Goal: Task Accomplishment & Management: Manage account settings

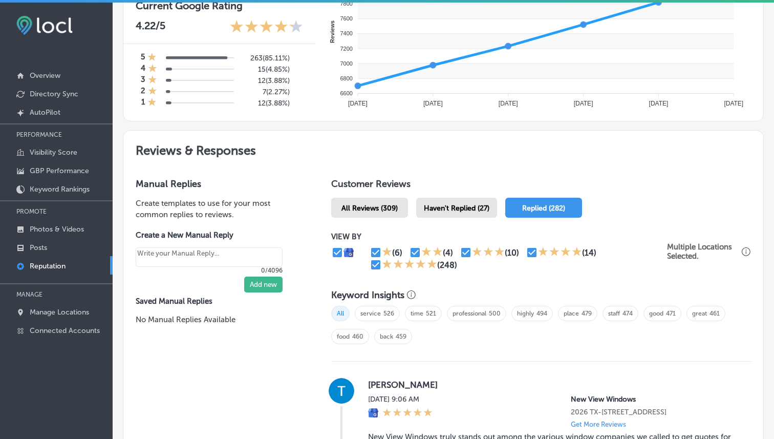
scroll to position [492, 0]
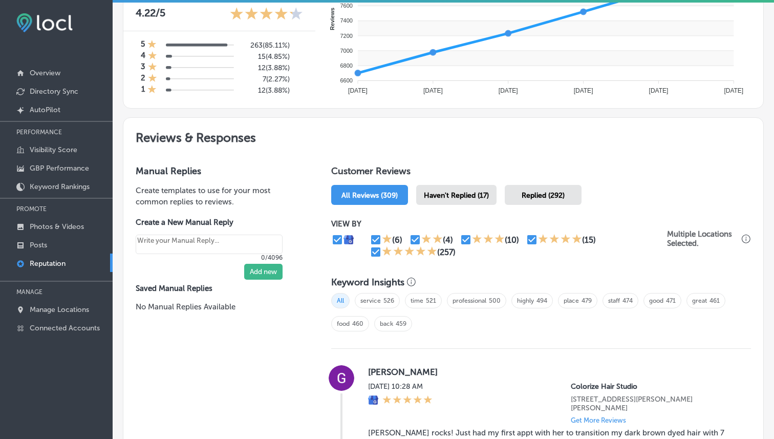
scroll to position [450, 0]
click at [469, 186] on div "Haven't Replied (17)" at bounding box center [456, 194] width 80 height 20
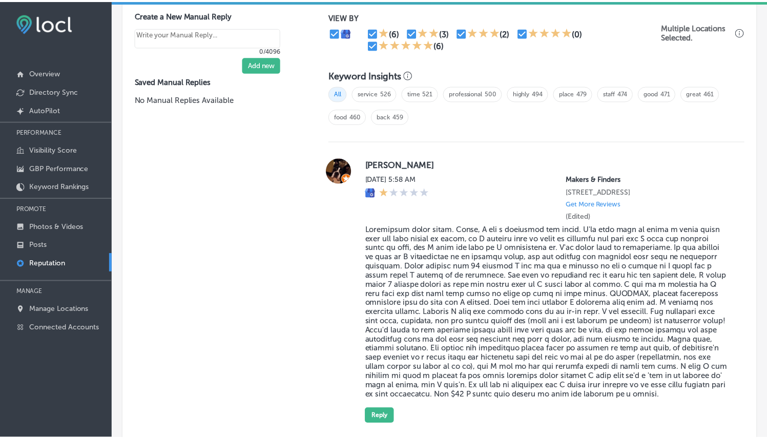
scroll to position [735, 0]
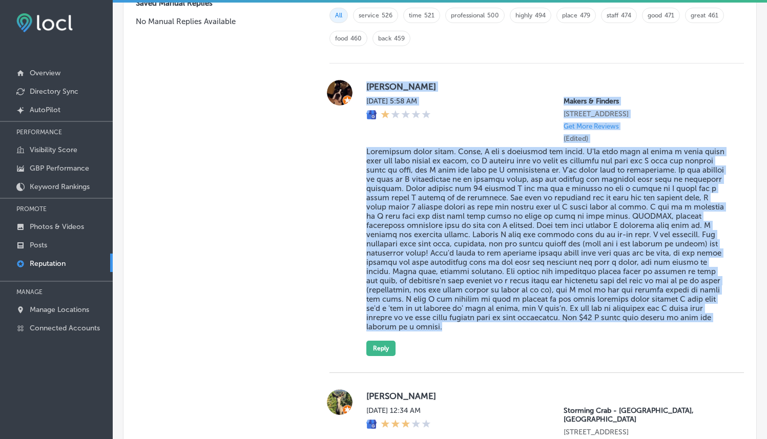
drag, startPoint x: 363, startPoint y: 81, endPoint x: 631, endPoint y: 346, distance: 376.7
click at [631, 346] on div "Jill Ross Fri, Aug 15, 2025 5:58 AM Makers & Finders 2120 Festival Plaza Drive …" at bounding box center [536, 218] width 414 height 276
copy div "Jill Ross Fri, Aug 15, 2025 5:58 AM Makers & Finders 2120 Festival Plaza Drive …"
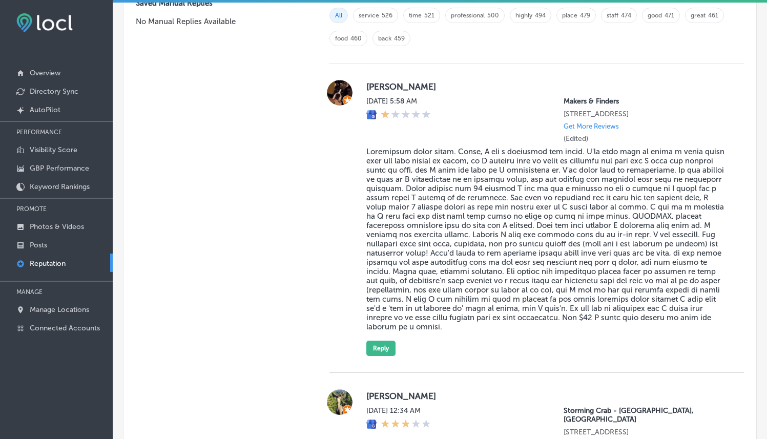
scroll to position [767, 0]
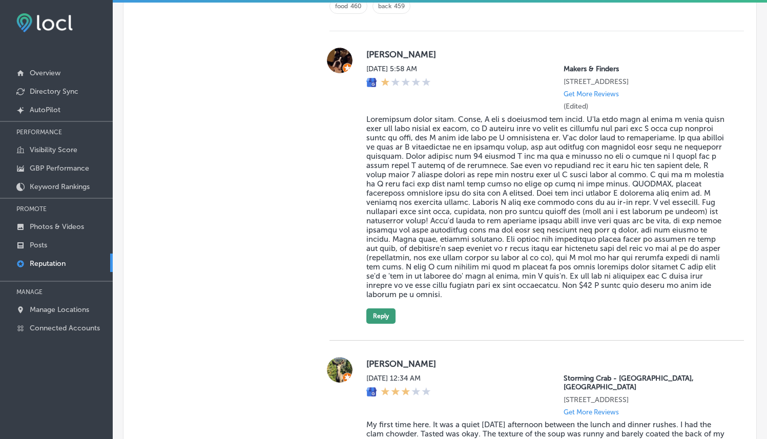
click at [383, 317] on button "Reply" at bounding box center [380, 315] width 29 height 15
type textarea "x"
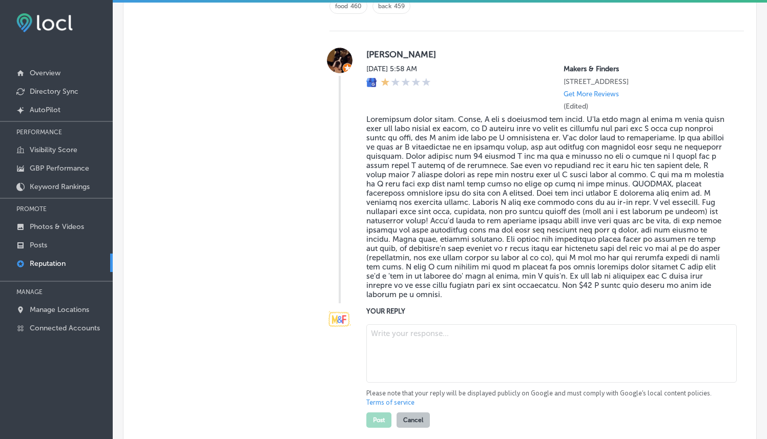
click at [397, 331] on textarea at bounding box center [551, 353] width 370 height 58
paste textarea "Hi Jill, we sincerely apologize for the disappointing experience you had at Mak…"
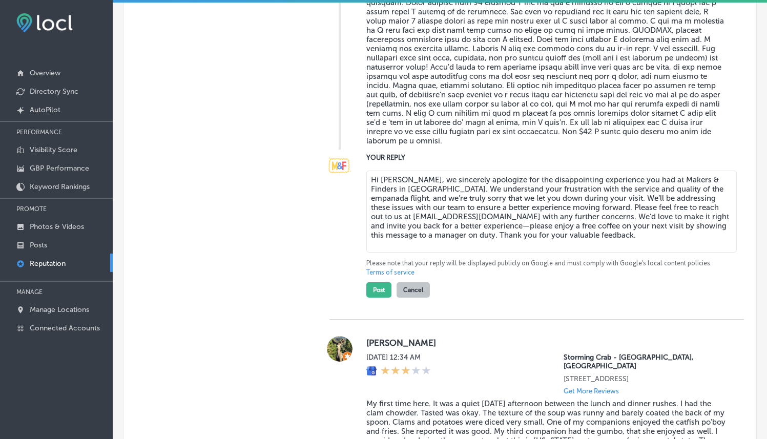
scroll to position [1009, 0]
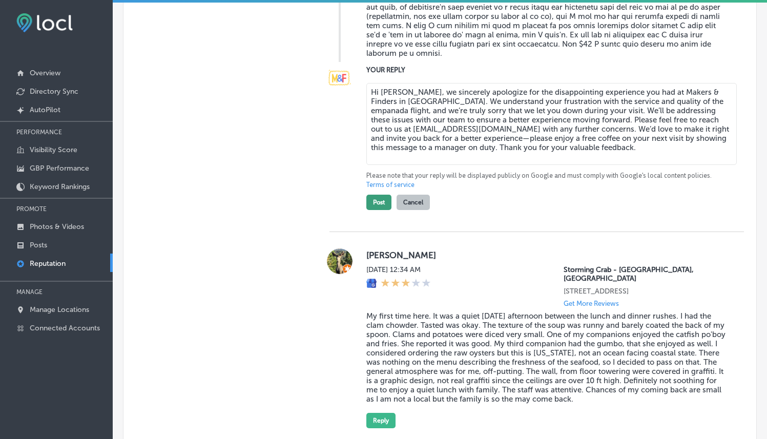
type textarea "Hi Jill, we sincerely apologize for the disappointing experience you had at Mak…"
click at [374, 208] on button "Post" at bounding box center [378, 202] width 25 height 15
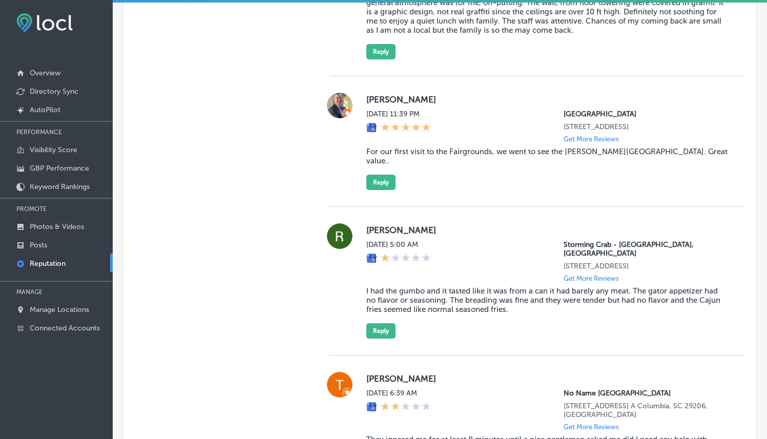
scroll to position [1342, 0]
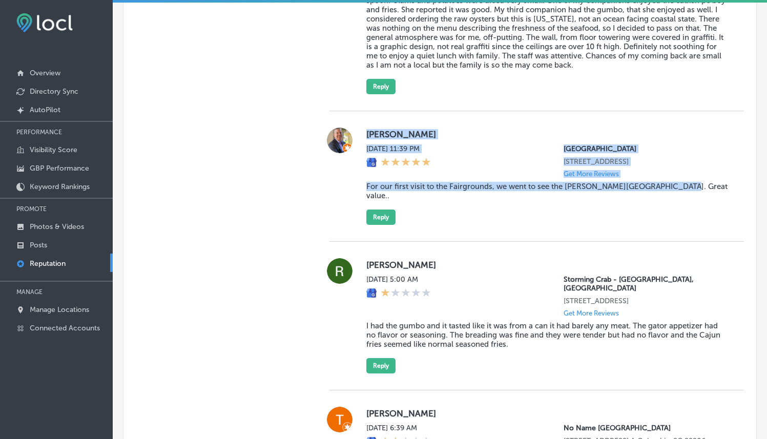
drag, startPoint x: 362, startPoint y: 132, endPoint x: 694, endPoint y: 196, distance: 337.9
click at [694, 196] on div "Bob S Thu, Aug 14, 2025 11:39 PM Sarasota Fairgrounds 3000 Ringling Boulevard S…" at bounding box center [536, 176] width 414 height 97
copy div "Bob S Thu, Aug 14, 2025 11:39 PM Sarasota Fairgrounds 3000 Ringling Boulevard S…"
type textarea "x"
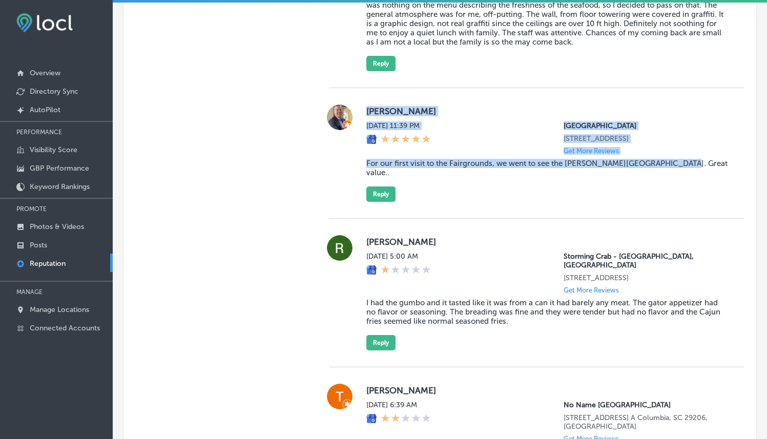
scroll to position [899, 0]
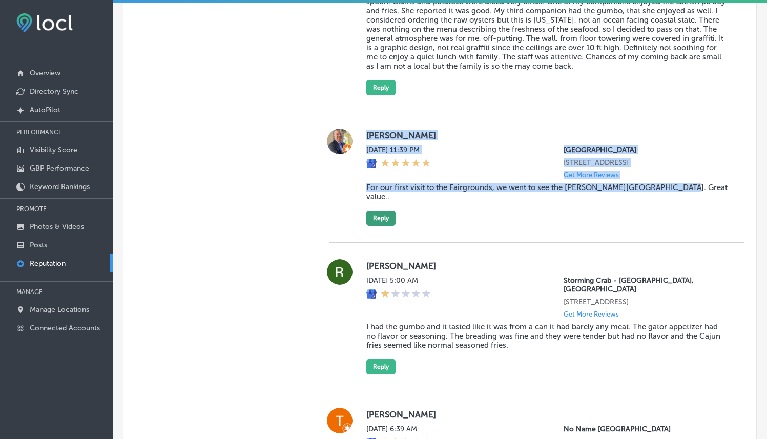
click at [381, 211] on button "Reply" at bounding box center [380, 218] width 29 height 15
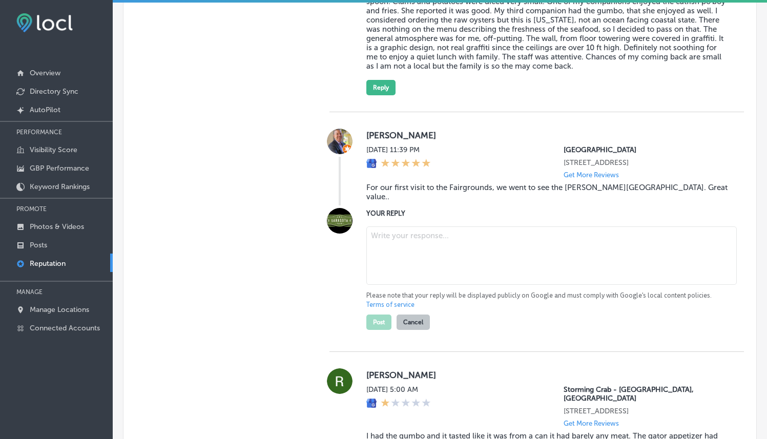
click at [409, 234] on textarea at bounding box center [551, 255] width 370 height 58
paste textarea "Thank you for the kind review, Bob! We’re so glad you had a great time at the L…"
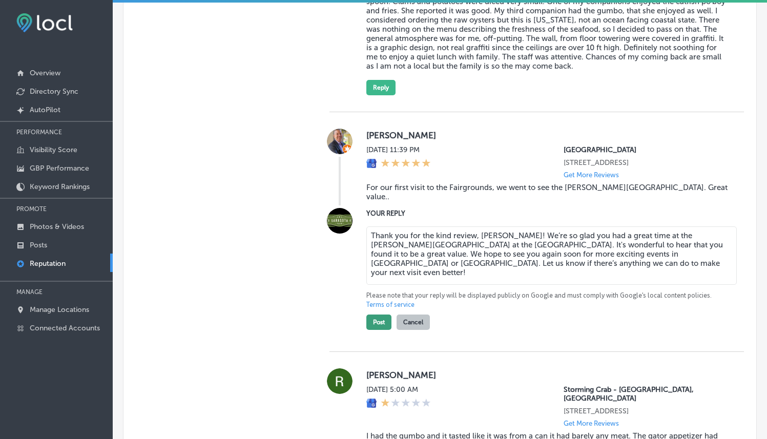
type textarea "Thank you for the kind review, Bob! We’re so glad you had a great time at the L…"
click at [376, 314] on button "Post" at bounding box center [378, 321] width 25 height 15
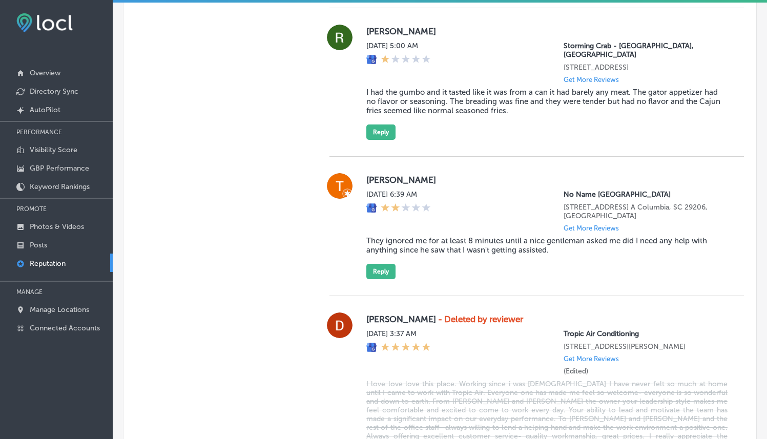
scroll to position [1245, 0]
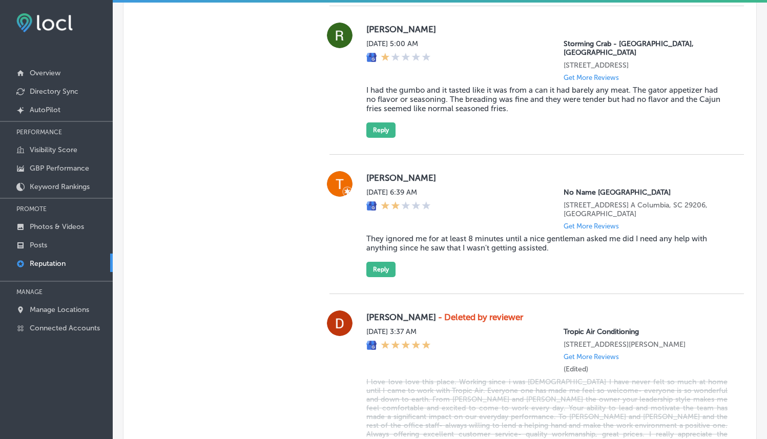
type textarea "x"
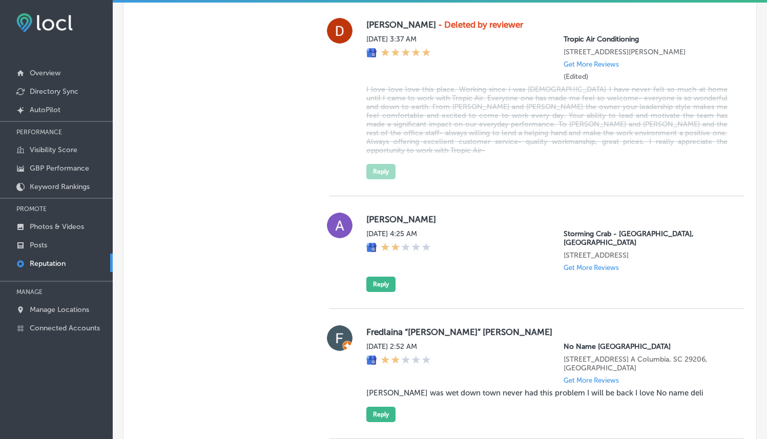
scroll to position [1450, 0]
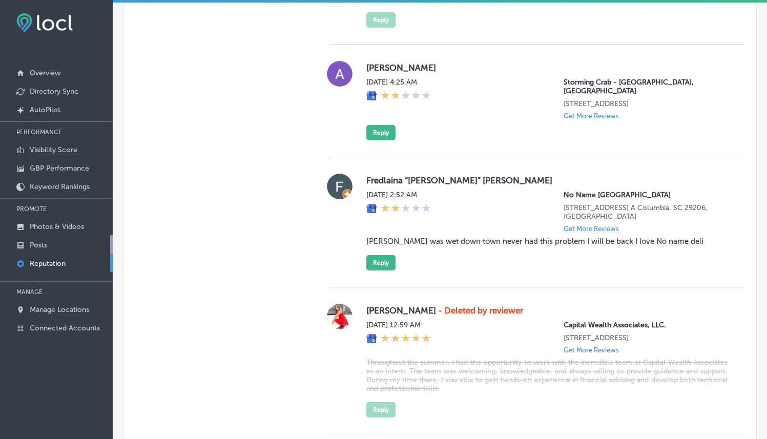
click at [65, 244] on link "Posts" at bounding box center [56, 244] width 113 height 18
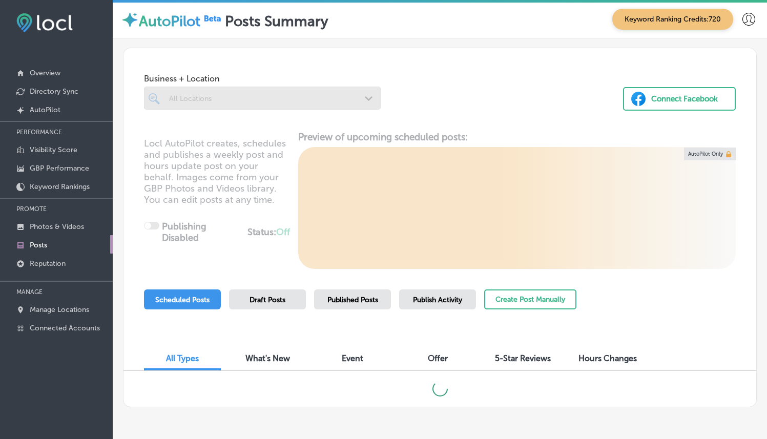
click at [265, 100] on div at bounding box center [262, 98] width 237 height 23
click at [353, 99] on div at bounding box center [262, 98] width 237 height 23
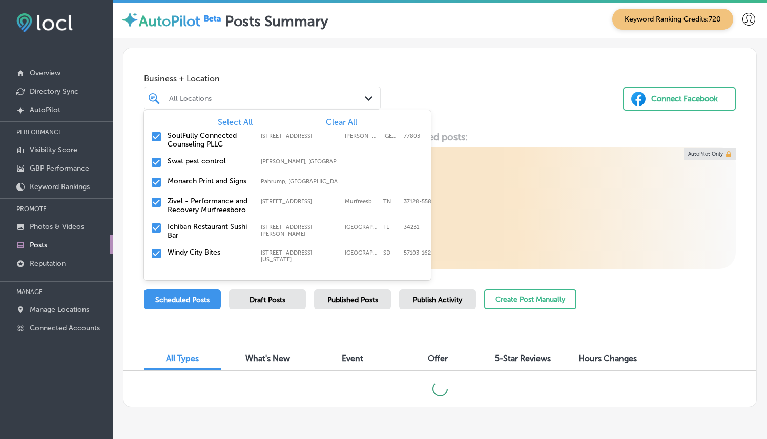
click at [353, 99] on div "All Locations" at bounding box center [267, 98] width 197 height 9
click at [347, 123] on span "Clear All" at bounding box center [341, 122] width 31 height 10
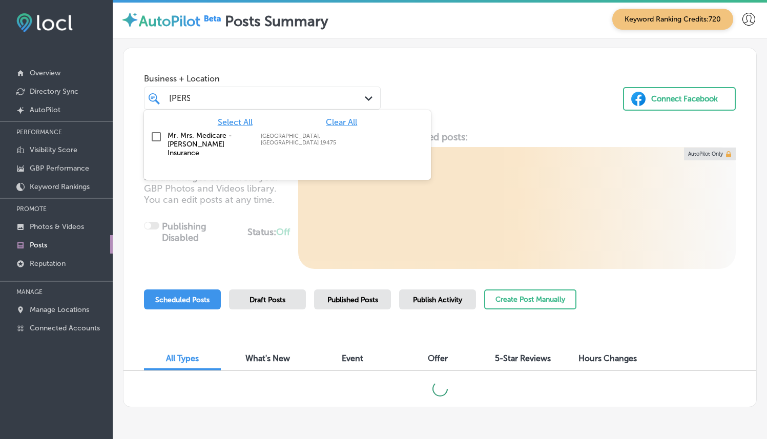
click at [312, 141] on div "Mr. Mrs. Medicare - Ohler Insurance Spring City, PA 19475 Spring City, PA 19475" at bounding box center [270, 144] width 207 height 26
type input "ohler"
click at [461, 99] on div "Business + Location option Spring City, PA 19475, selected. option Spring City,…" at bounding box center [439, 87] width 633 height 78
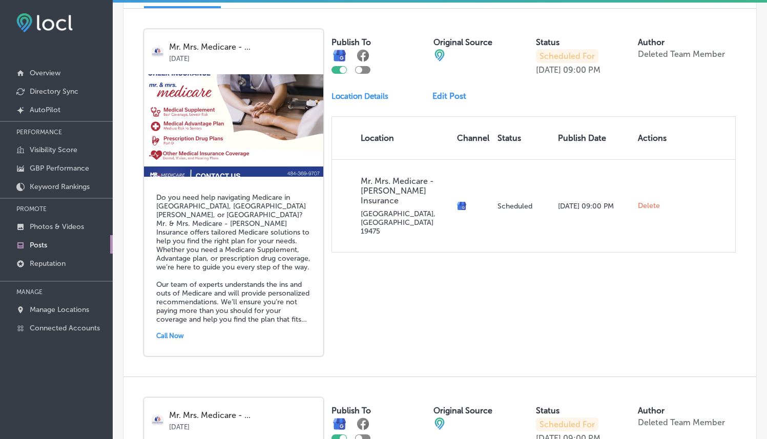
scroll to position [357, 0]
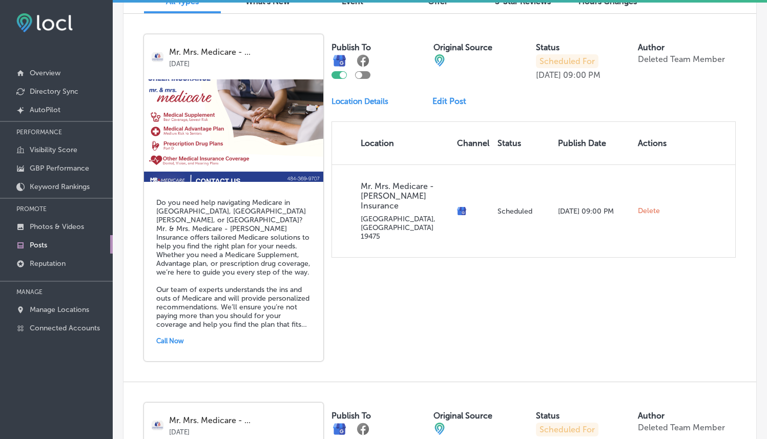
click at [85, 215] on p "PROMOTE" at bounding box center [56, 208] width 113 height 15
click at [78, 223] on p "Photos & Videos" at bounding box center [57, 226] width 54 height 9
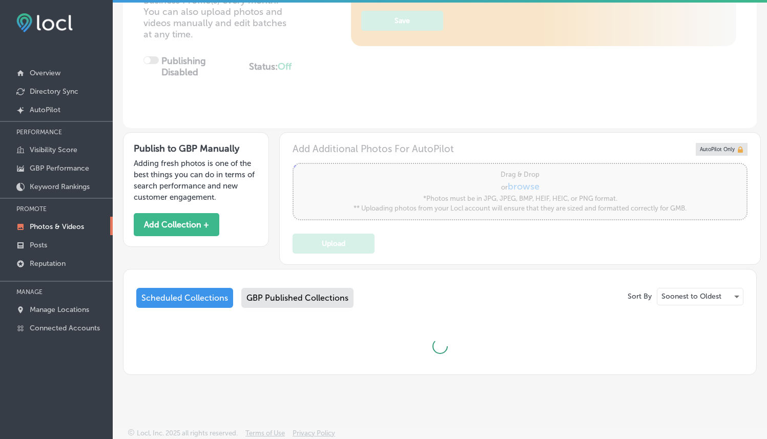
type input "5"
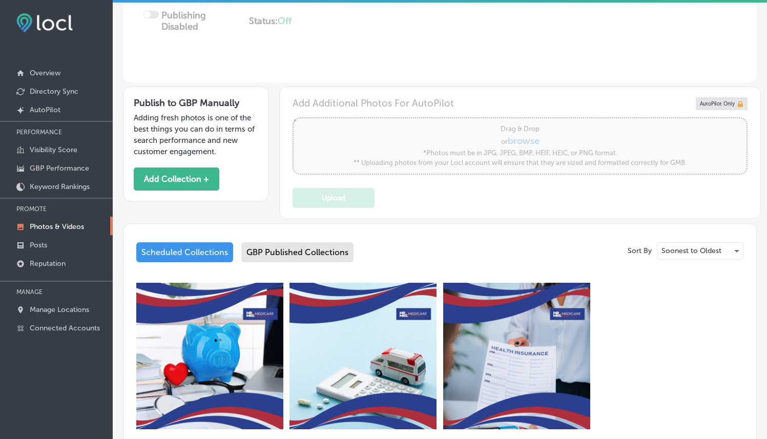
scroll to position [388, 0]
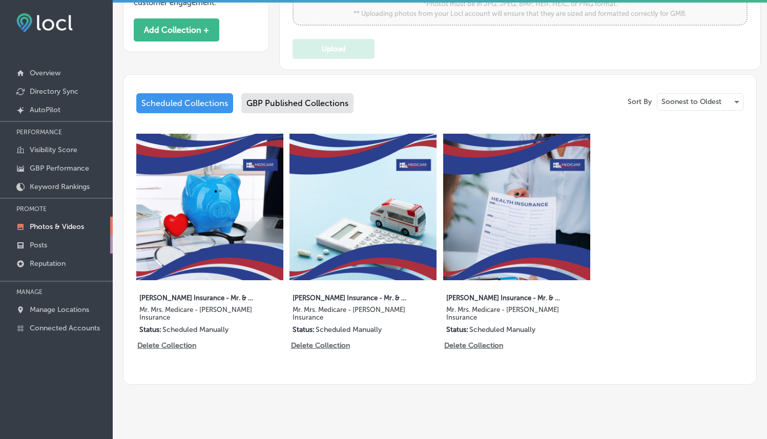
click at [82, 241] on link "Posts" at bounding box center [56, 244] width 113 height 18
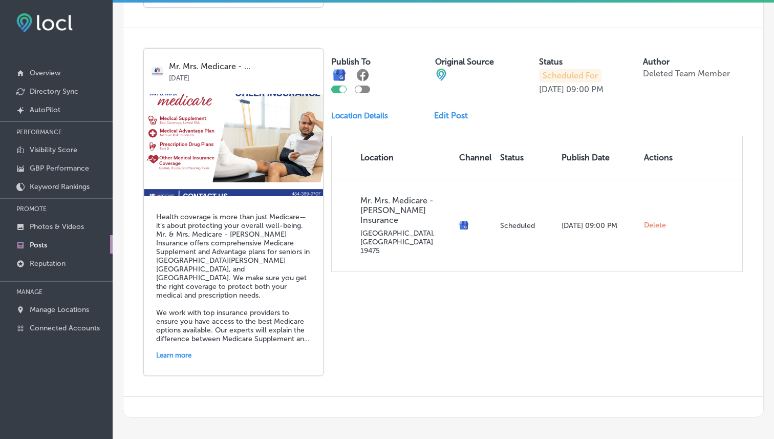
scroll to position [698, 0]
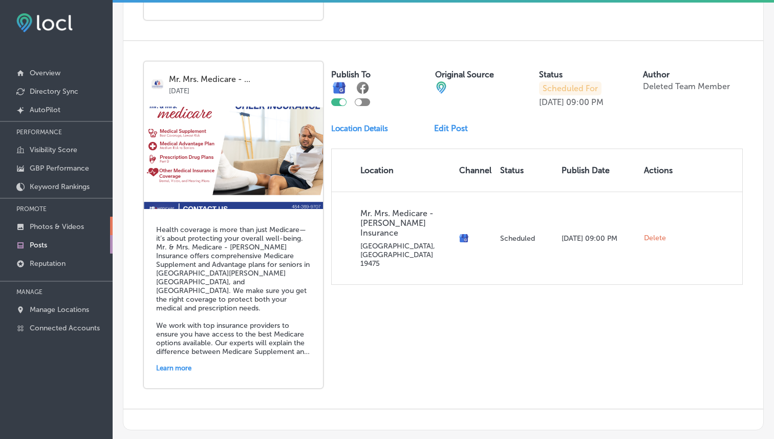
click at [53, 224] on p "Photos & Videos" at bounding box center [57, 226] width 54 height 9
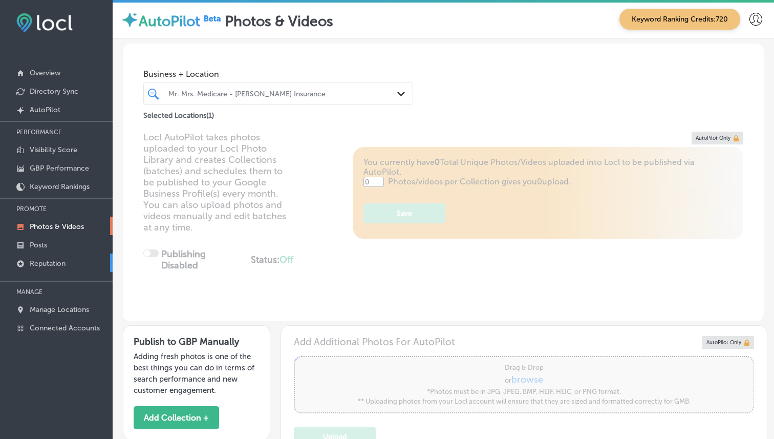
type input "5"
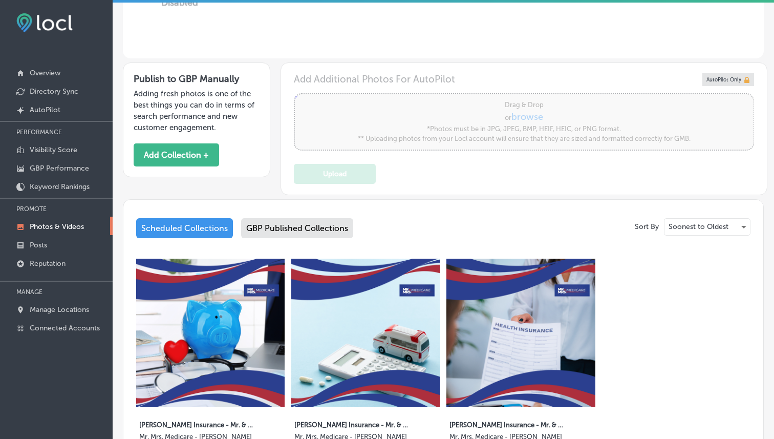
scroll to position [392, 0]
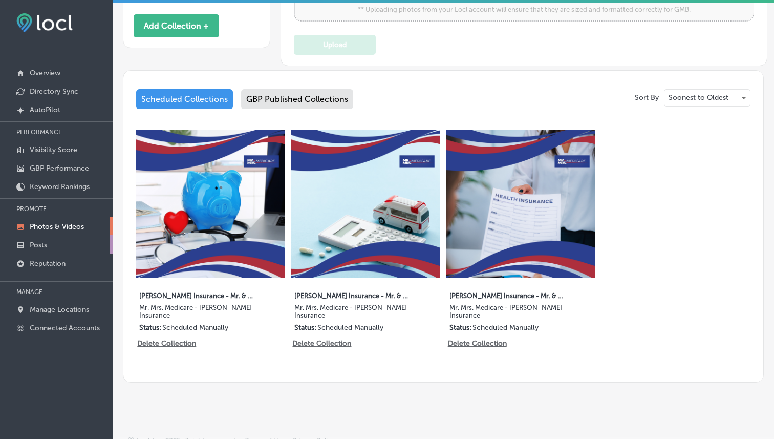
click at [50, 247] on link "Posts" at bounding box center [56, 244] width 113 height 18
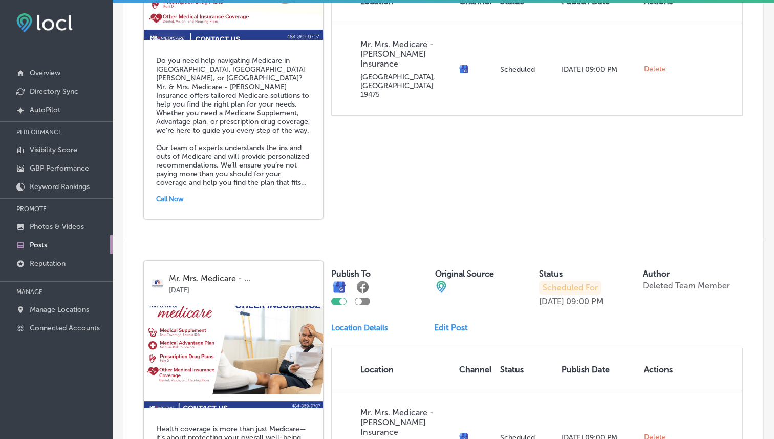
scroll to position [493, 0]
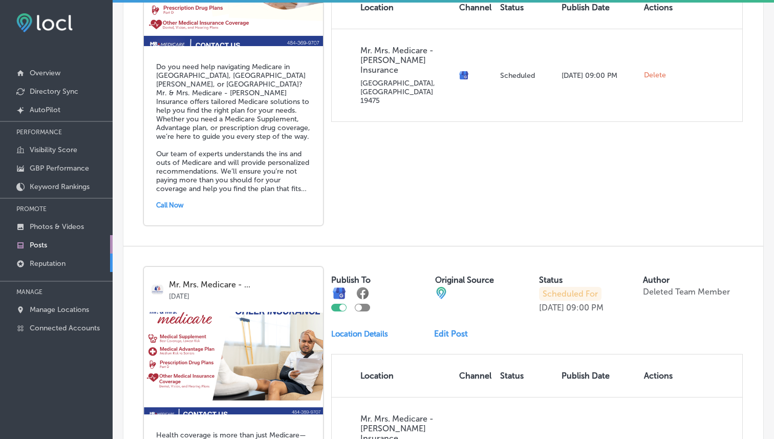
click at [54, 267] on link "Reputation" at bounding box center [56, 263] width 113 height 18
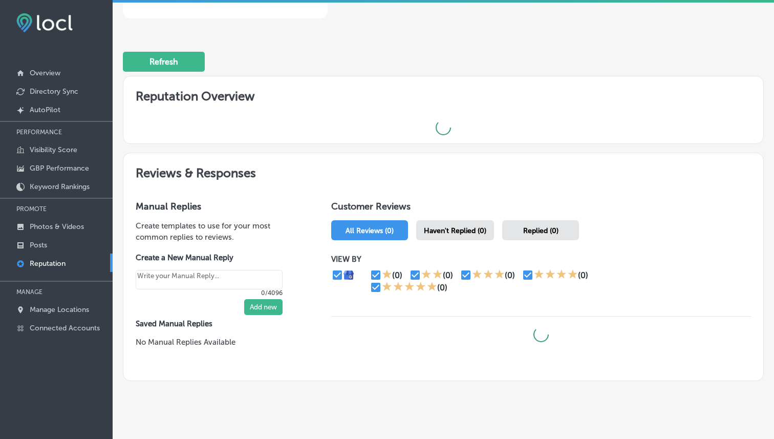
scroll to position [266, 0]
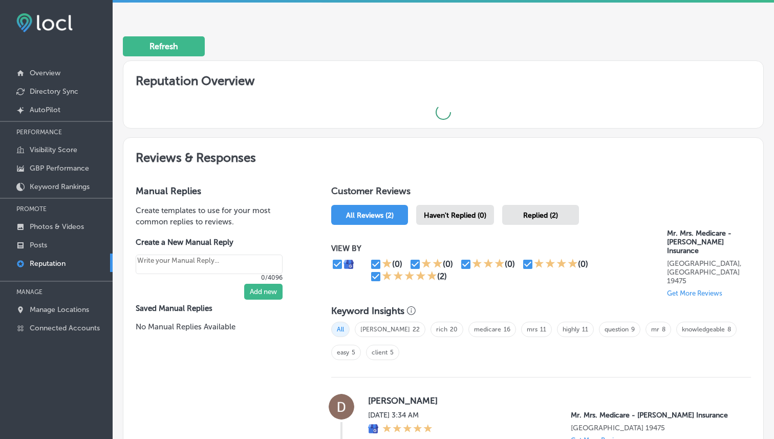
type textarea "x"
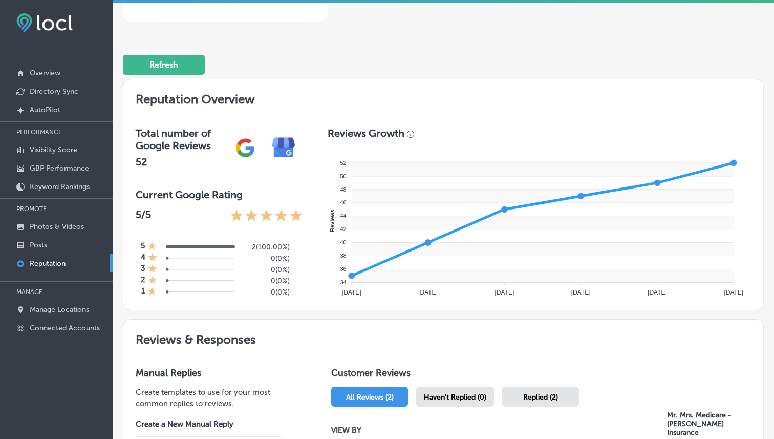
scroll to position [0, 0]
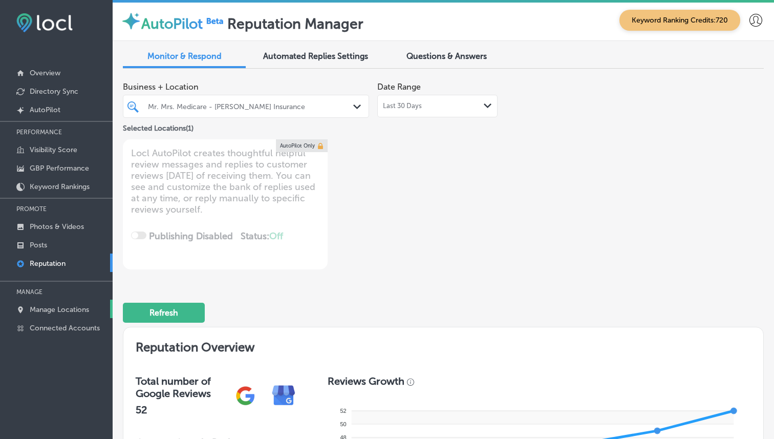
click at [66, 303] on link "Manage Locations" at bounding box center [56, 309] width 113 height 18
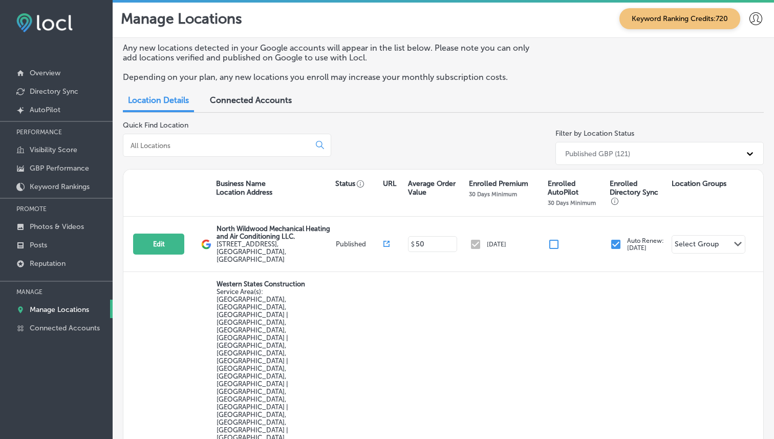
click at [232, 146] on input at bounding box center [219, 145] width 178 height 9
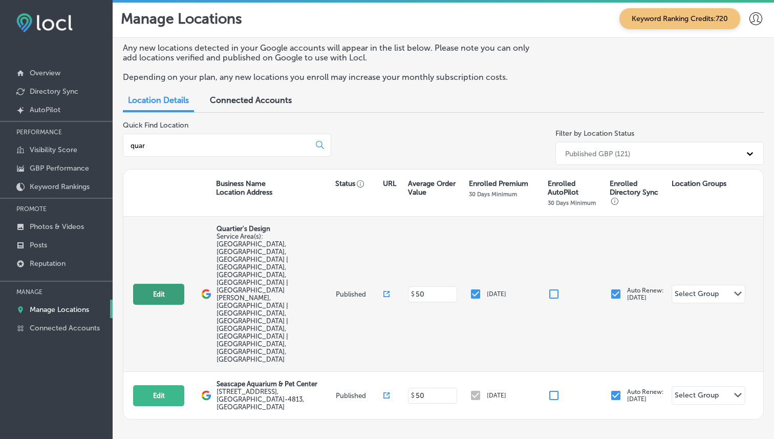
type input "quar"
click at [168, 284] on button "Edit" at bounding box center [158, 294] width 51 height 21
select select "US"
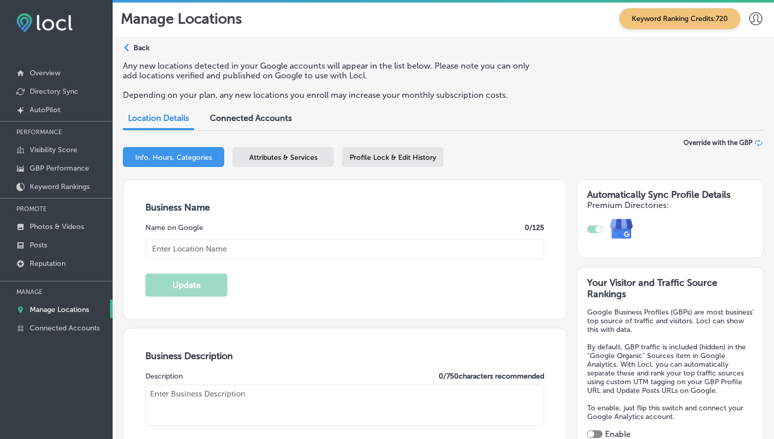
type input "Quartier's Design"
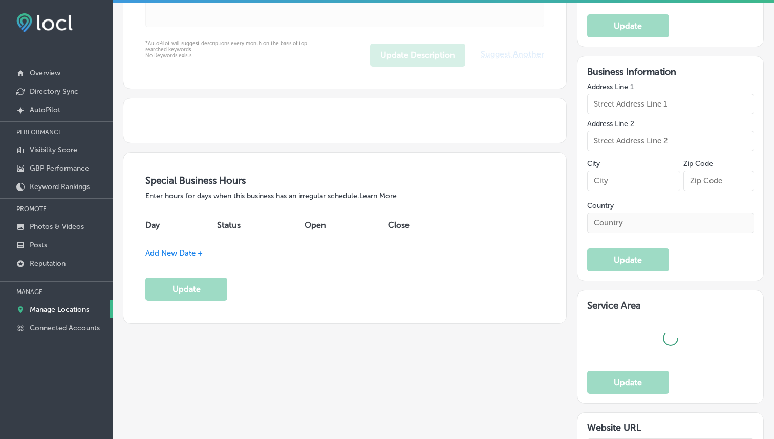
type input "359 N Wagonwheel Trl"
type input "Castle Rock"
type input "80104"
type input "US"
type input "https://www.quartiers-design.com/"
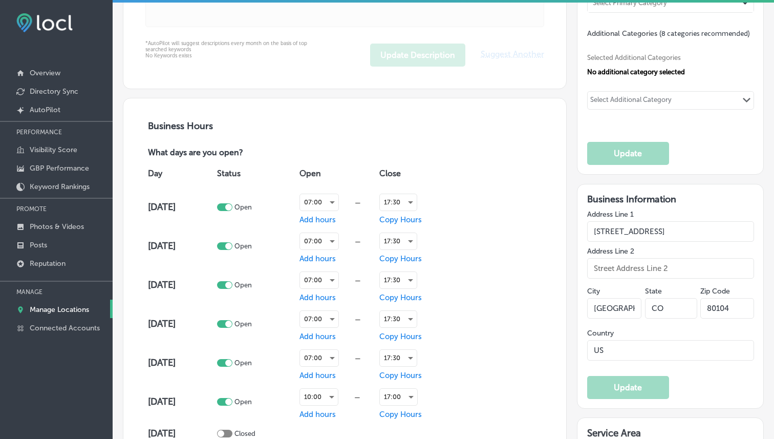
checkbox input "true"
type textarea "Quartier’s Design is a Castle Rock-based landscape designer specializing in cus…"
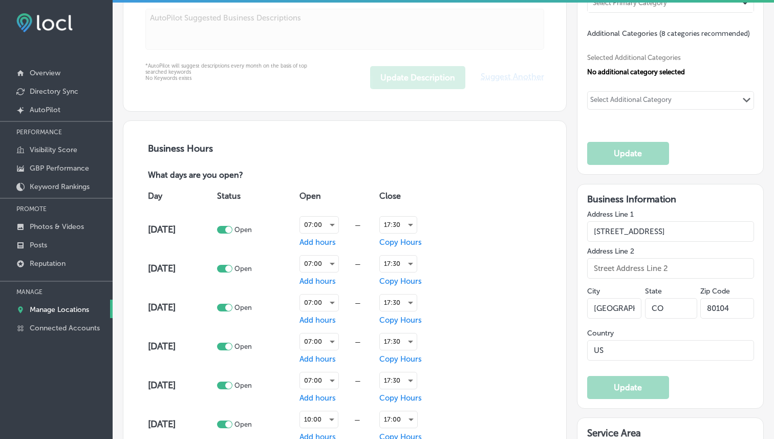
type input "+1 720 740 0716"
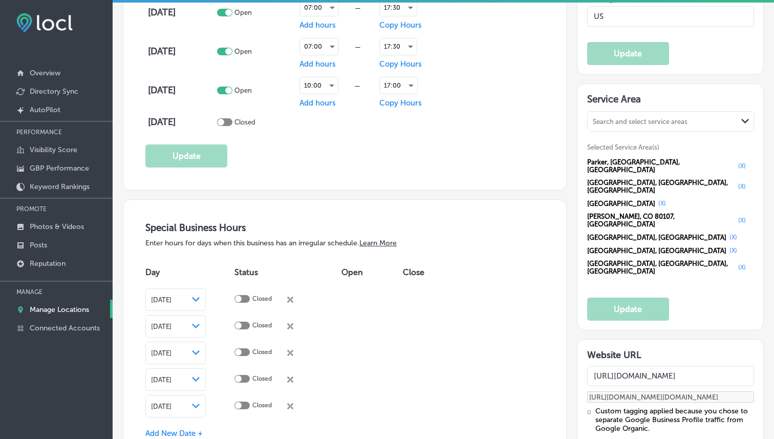
scroll to position [946, 0]
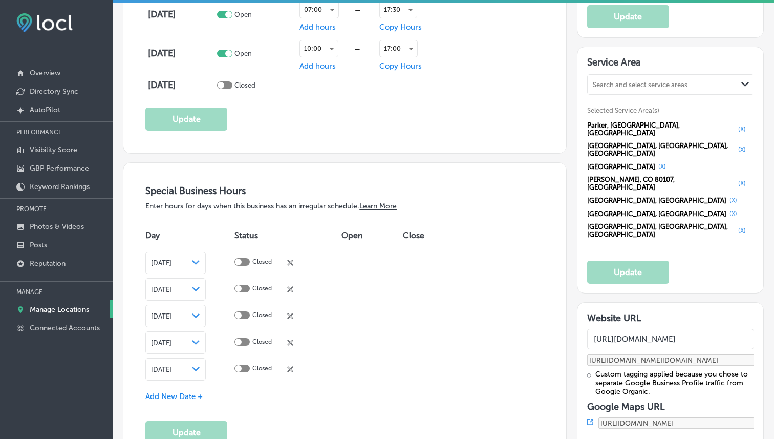
click at [643, 83] on div "Search and select service areas" at bounding box center [663, 85] width 150 height 14
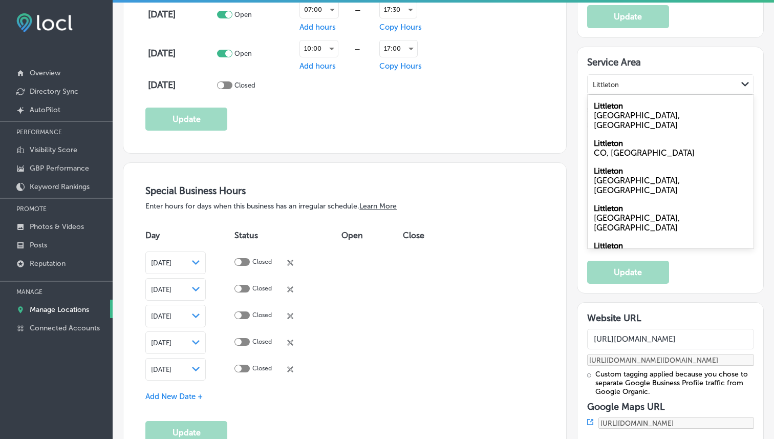
click at [642, 148] on div "CO, USA" at bounding box center [671, 153] width 154 height 10
type input "Littleton"
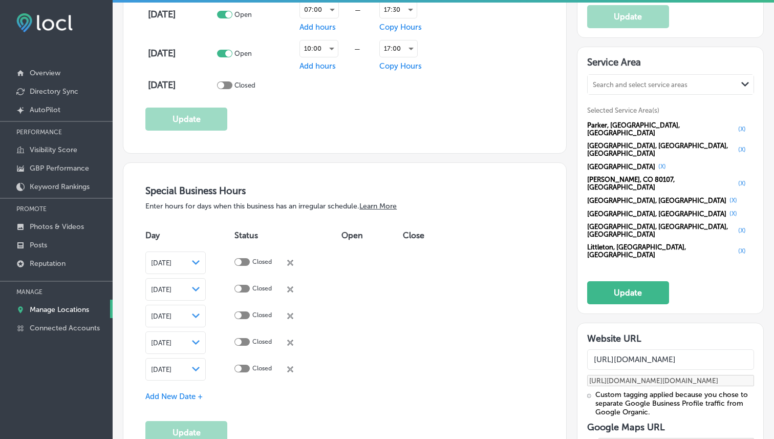
click at [667, 88] on div "Search and select service areas Path Created with Sketch." at bounding box center [671, 84] width 166 height 19
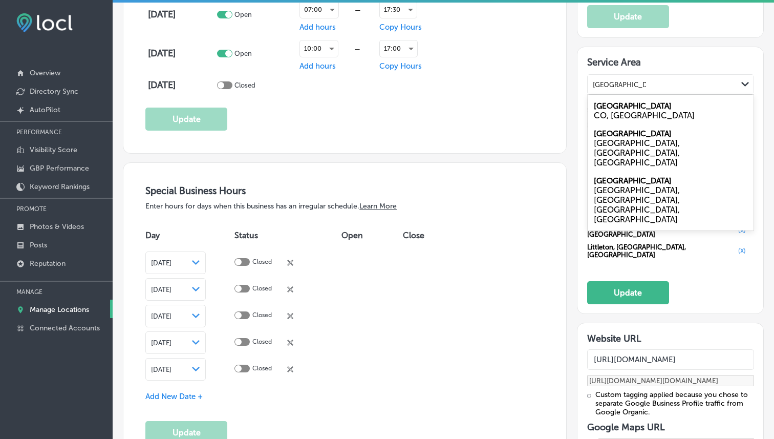
click at [671, 111] on div "CO, USA" at bounding box center [671, 116] width 154 height 10
type input "Highlands Ranch"
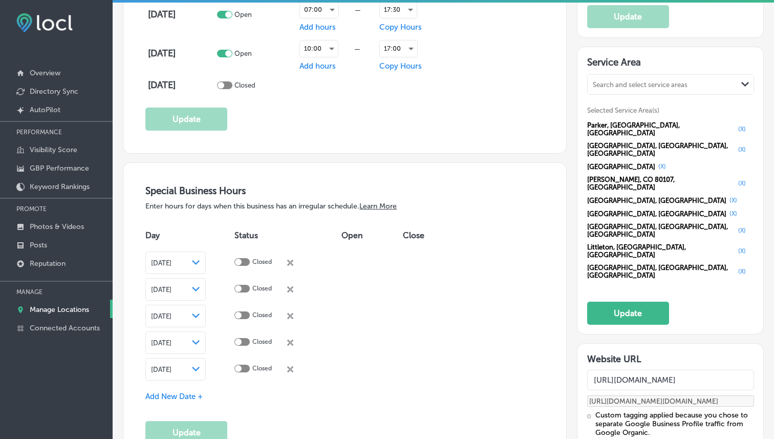
click at [651, 84] on div "Search and select service areas" at bounding box center [663, 85] width 150 height 14
type input "Cherry Creek"
click at [667, 82] on div "Search and select service areas" at bounding box center [640, 85] width 95 height 8
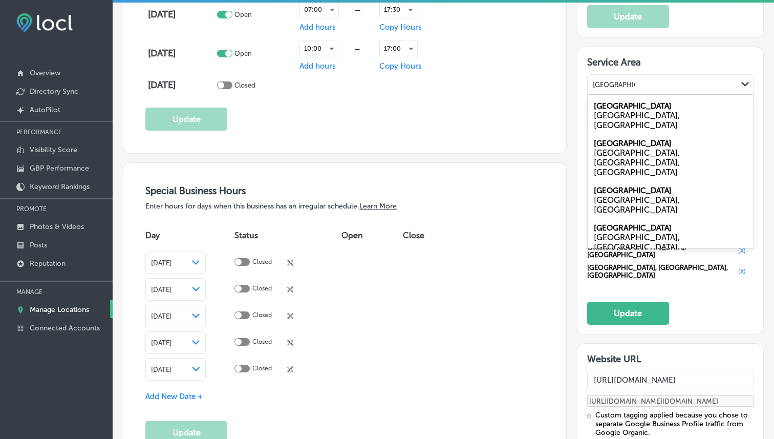
click at [674, 134] on div "Cherry Creek Denver, CO, USA" at bounding box center [671, 157] width 166 height 47
type input "Cherry Creek"
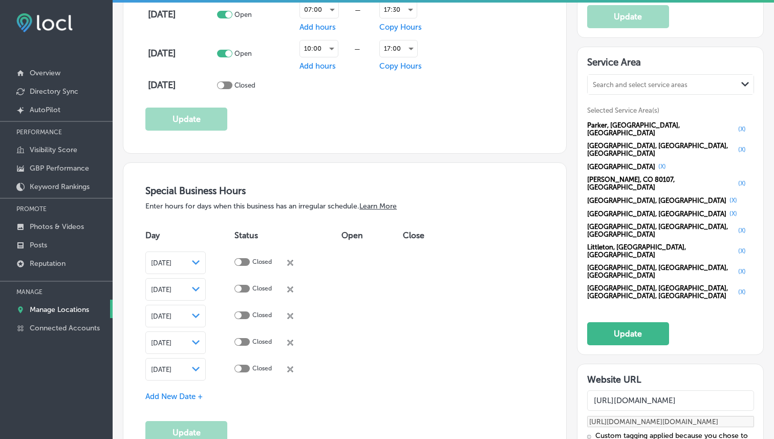
click at [677, 83] on div "Search and select service areas" at bounding box center [663, 85] width 150 height 14
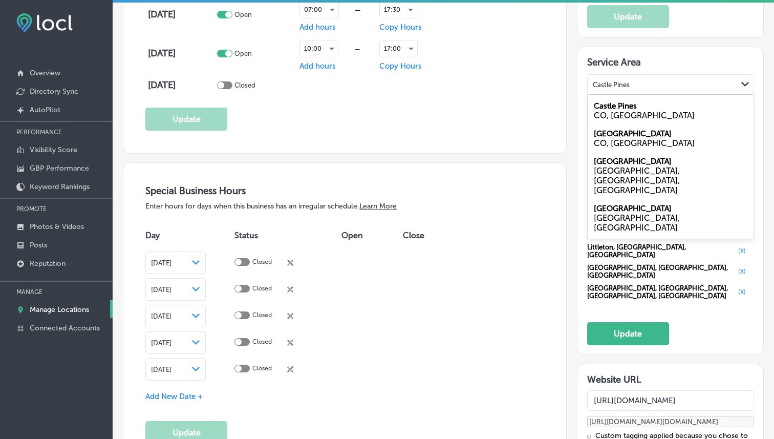
click at [653, 114] on div "CO, USA" at bounding box center [671, 116] width 154 height 10
type input "Castle Pines"
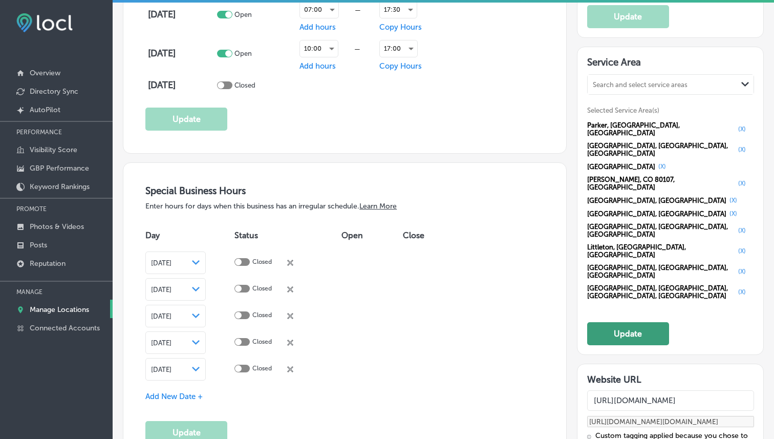
click at [621, 322] on button "Update" at bounding box center [628, 333] width 82 height 23
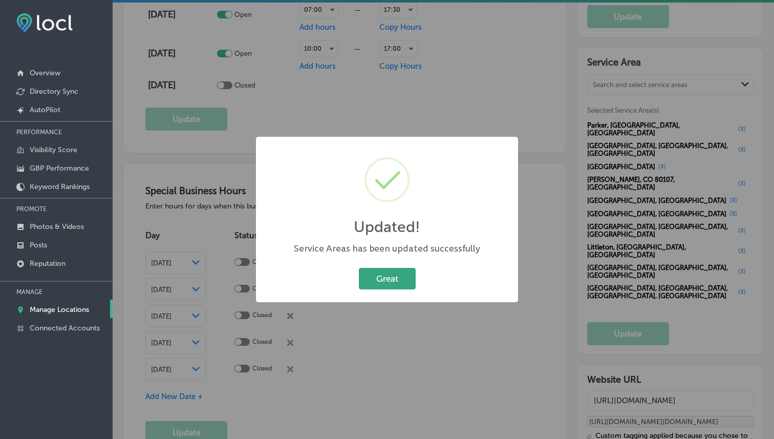
click at [387, 280] on button "Great" at bounding box center [387, 278] width 57 height 21
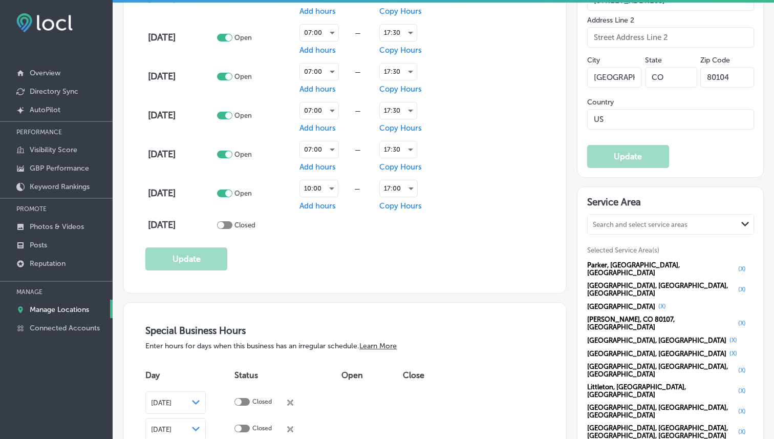
scroll to position [823, 0]
